Goal: Information Seeking & Learning: Learn about a topic

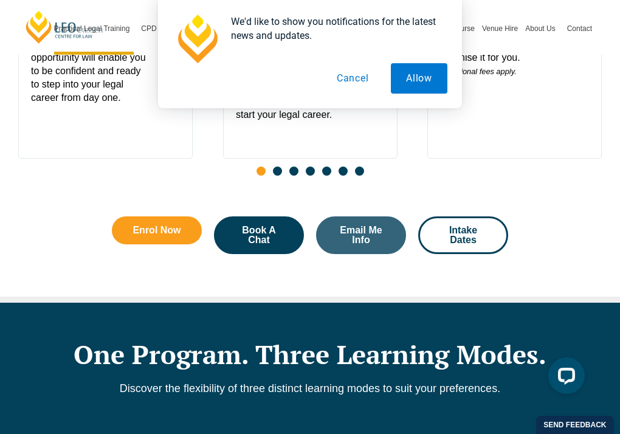
click at [355, 80] on button "Cancel" at bounding box center [353, 78] width 63 height 30
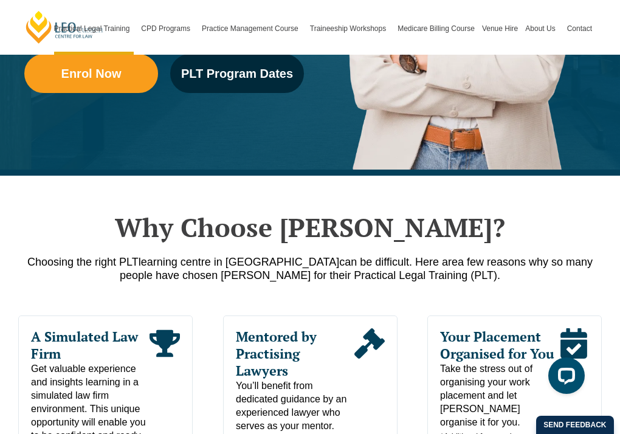
scroll to position [122, 0]
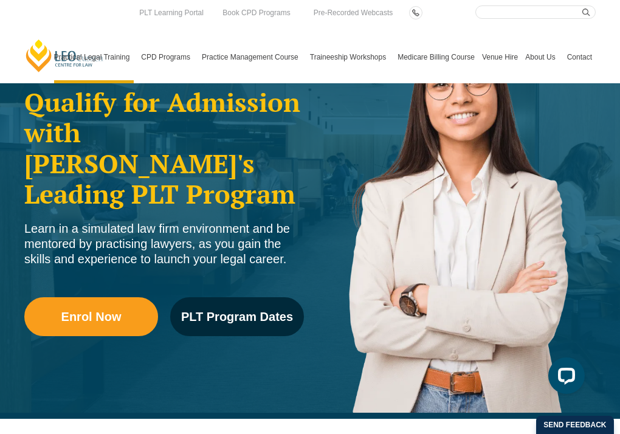
click at [468, 58] on link "Medicare Billing Course" at bounding box center [436, 57] width 85 height 52
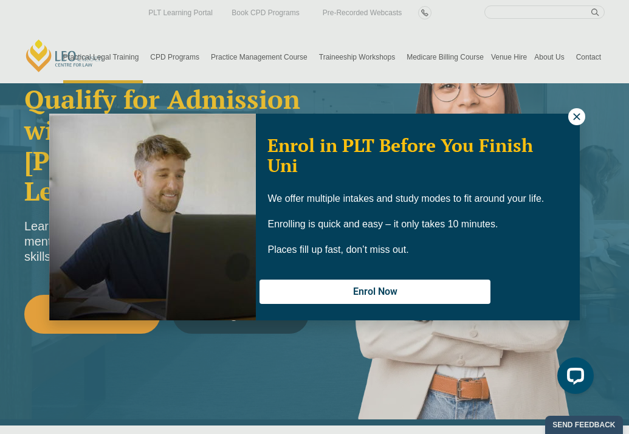
click at [577, 113] on icon at bounding box center [577, 116] width 11 height 11
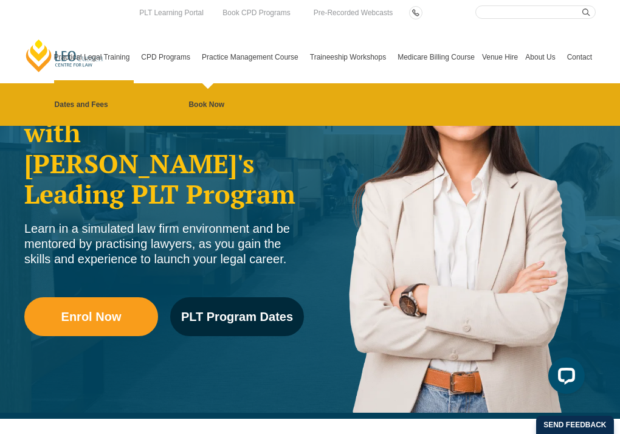
click at [245, 58] on link "Practice Management Course" at bounding box center [252, 57] width 108 height 52
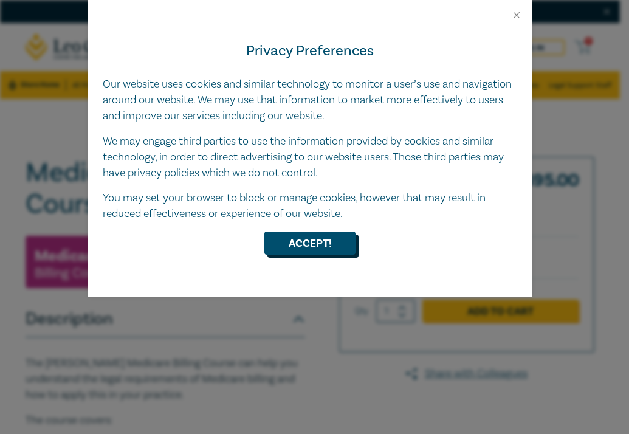
click at [321, 248] on button "Accept!" at bounding box center [310, 243] width 91 height 23
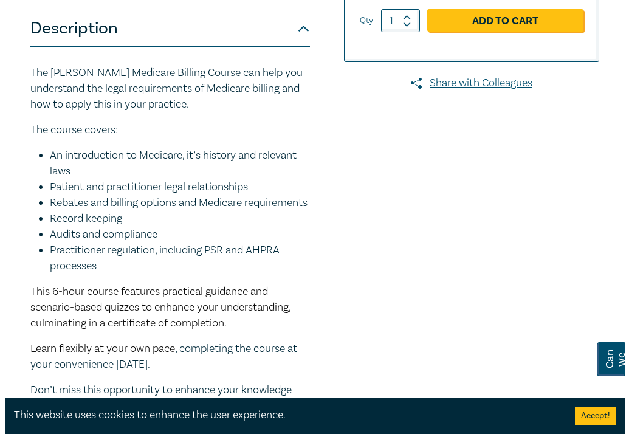
scroll to position [122, 0]
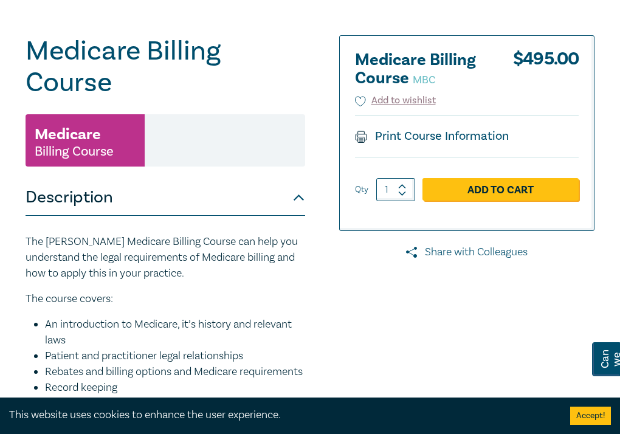
click at [341, 257] on link "Share with Colleagues" at bounding box center [466, 252] width 255 height 16
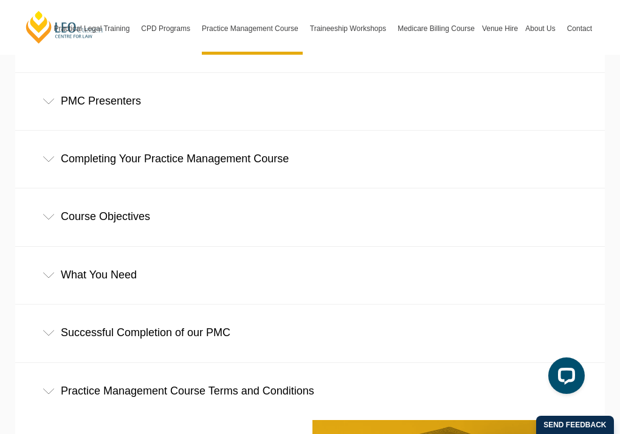
scroll to position [1946, 0]
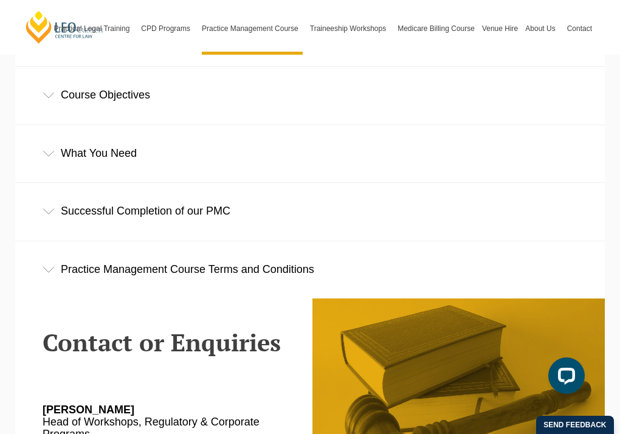
click at [172, 108] on div "Course Objectives" at bounding box center [310, 95] width 590 height 57
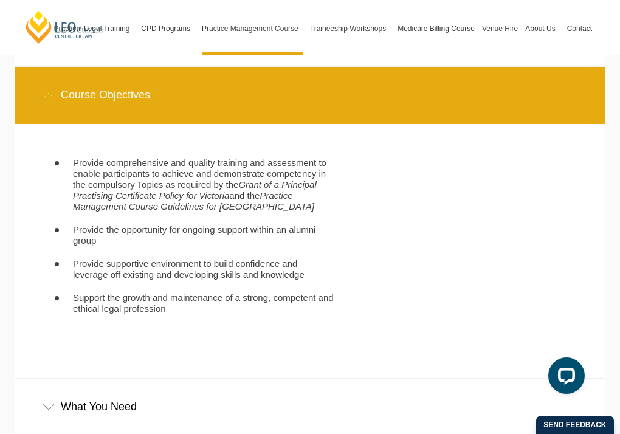
click at [183, 100] on div "Course Objectives" at bounding box center [310, 95] width 590 height 57
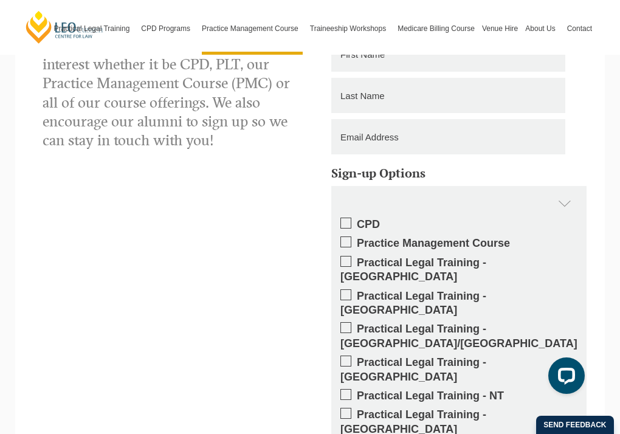
scroll to position [2676, 0]
